Goal: Check status: Check status

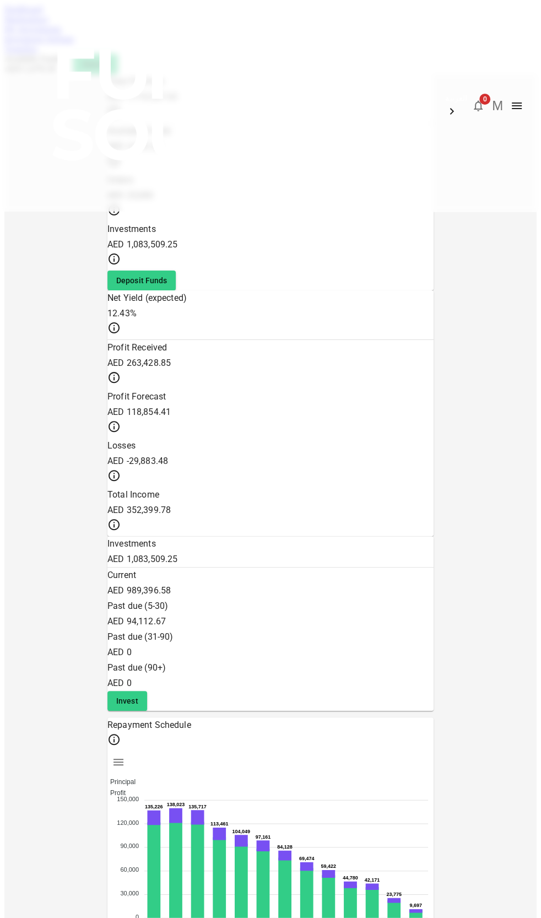
click at [48, 24] on link "Marketplace" at bounding box center [26, 18] width 44 height 9
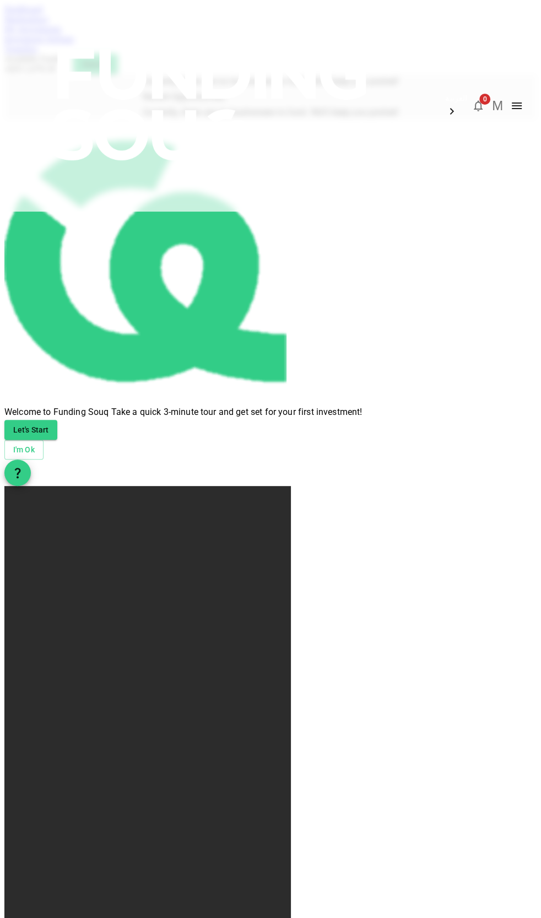
click at [62, 34] on link "My Investments" at bounding box center [32, 28] width 57 height 9
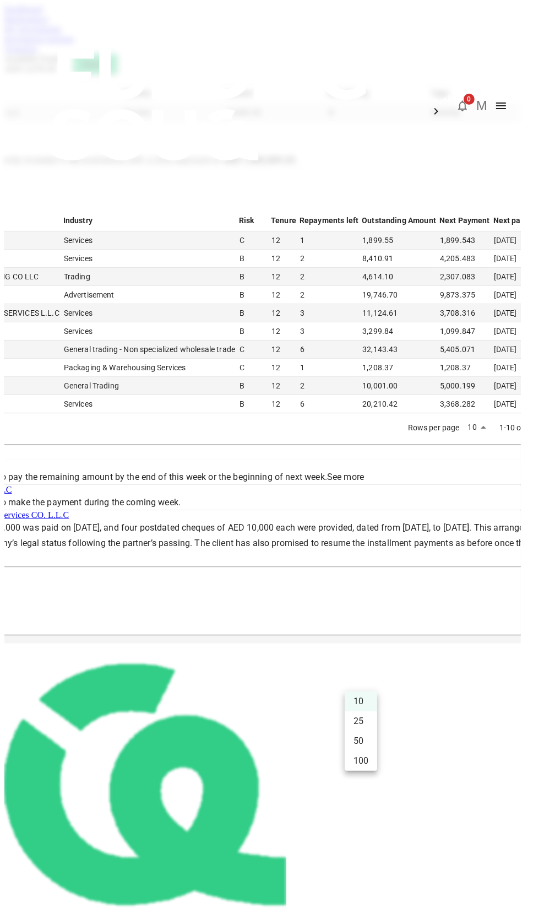
click at [359, 742] on li "50" at bounding box center [361, 741] width 33 height 20
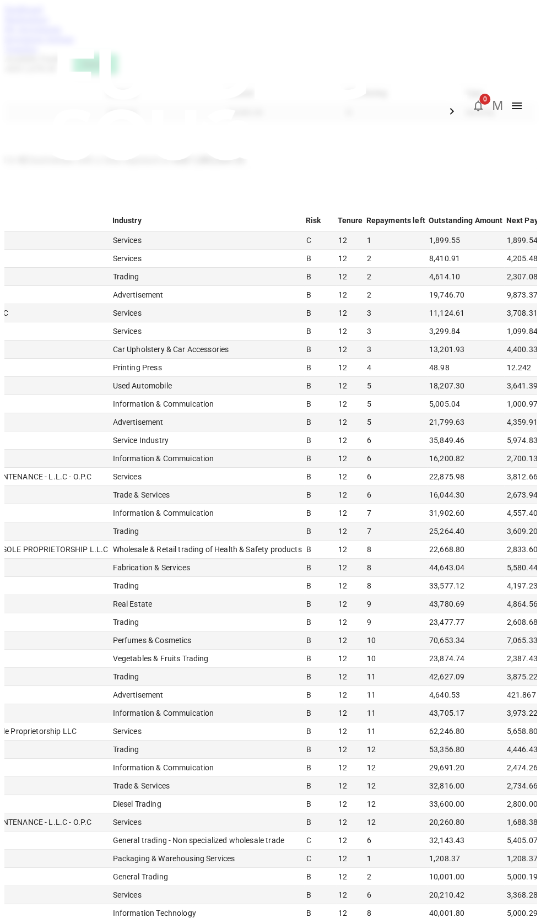
type input "50"
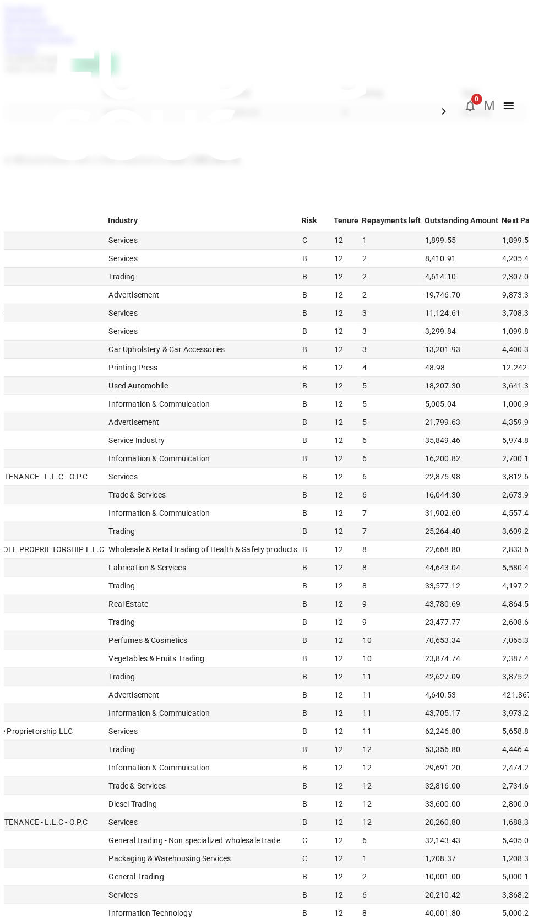
click at [32, 14] on link "Dashboard" at bounding box center [23, 8] width 38 height 9
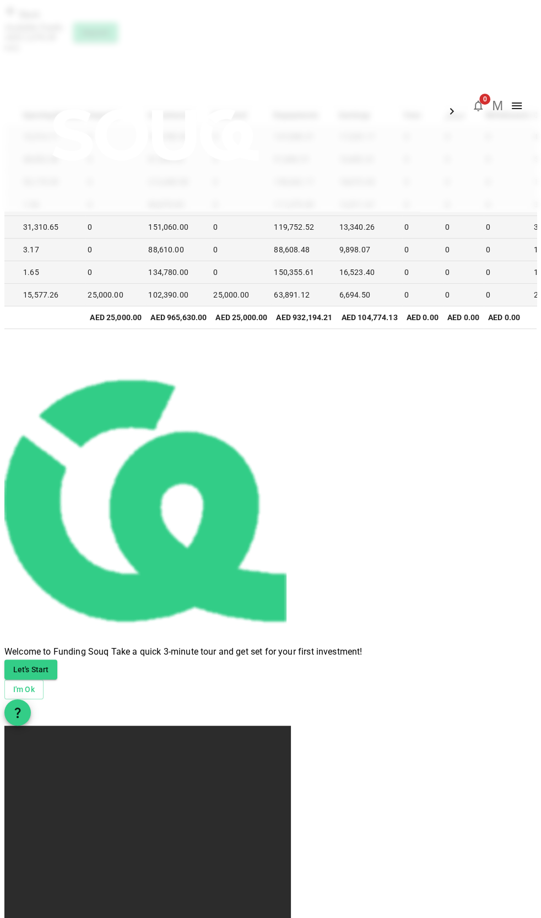
drag, startPoint x: 65, startPoint y: 310, endPoint x: 84, endPoint y: 423, distance: 114.5
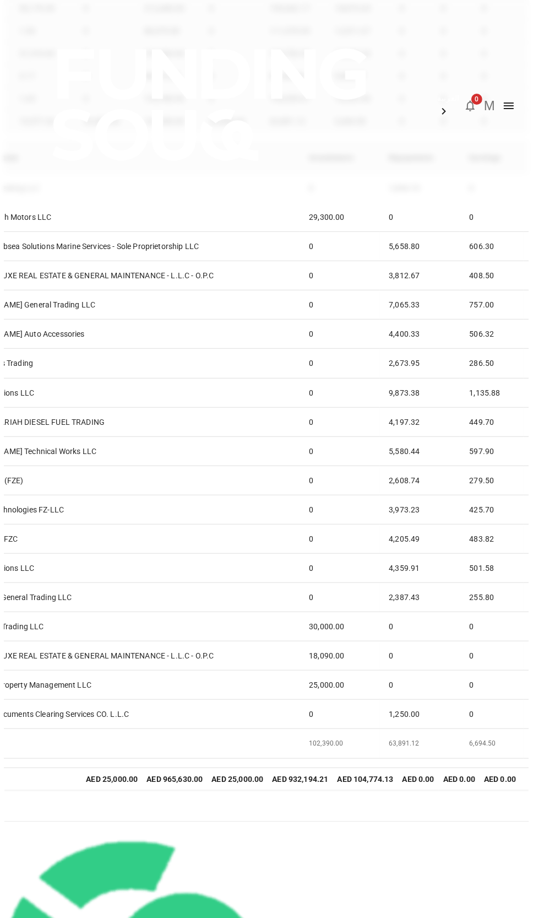
scroll to position [175, 0]
